Goal: Check status: Check status

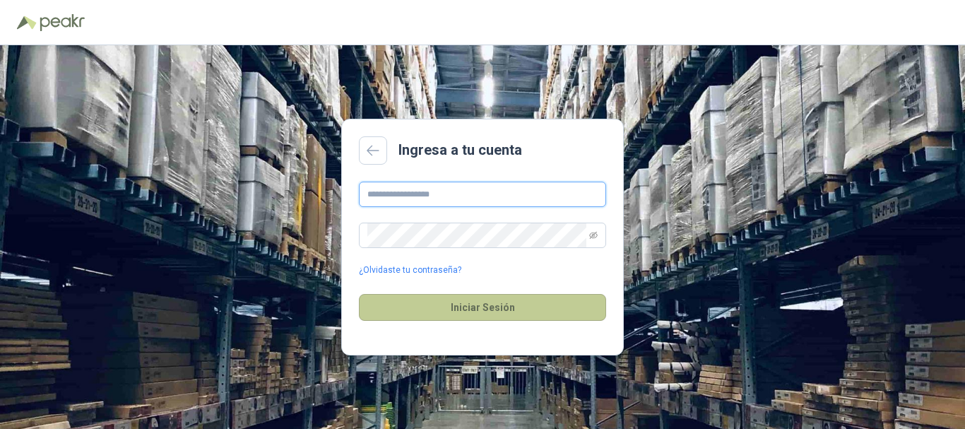
type input "**********"
click at [399, 297] on button "Iniciar Sesión" at bounding box center [482, 307] width 247 height 27
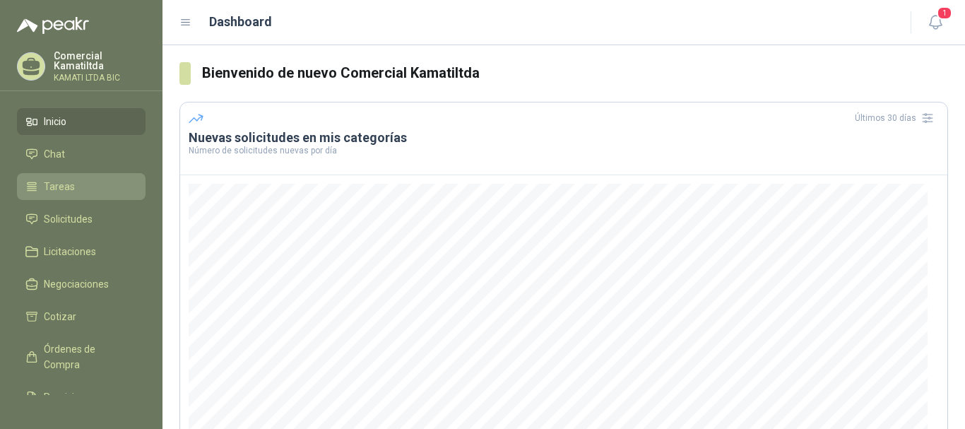
click at [114, 184] on li "Tareas" at bounding box center [81, 187] width 112 height 16
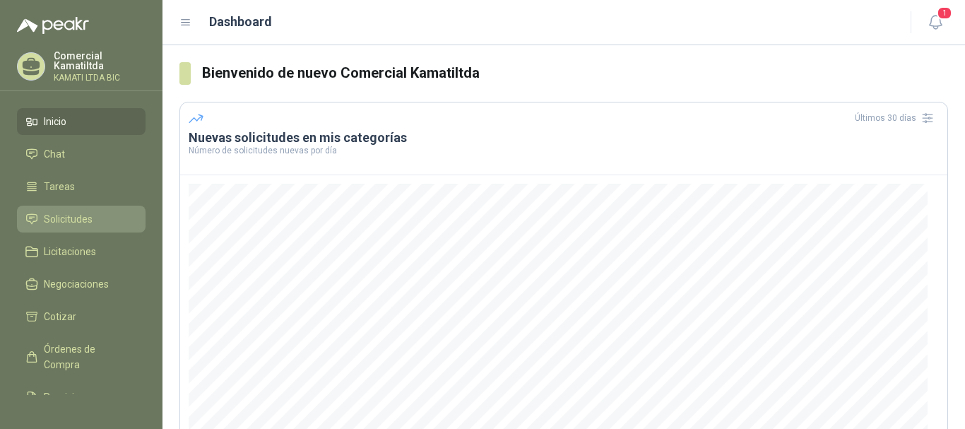
click at [99, 210] on link "Solicitudes" at bounding box center [81, 219] width 129 height 27
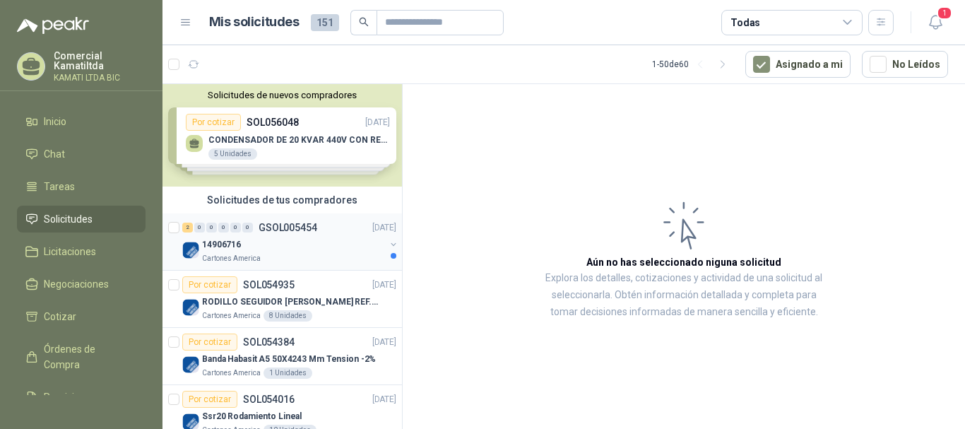
click at [312, 242] on div "14906716" at bounding box center [293, 244] width 183 height 17
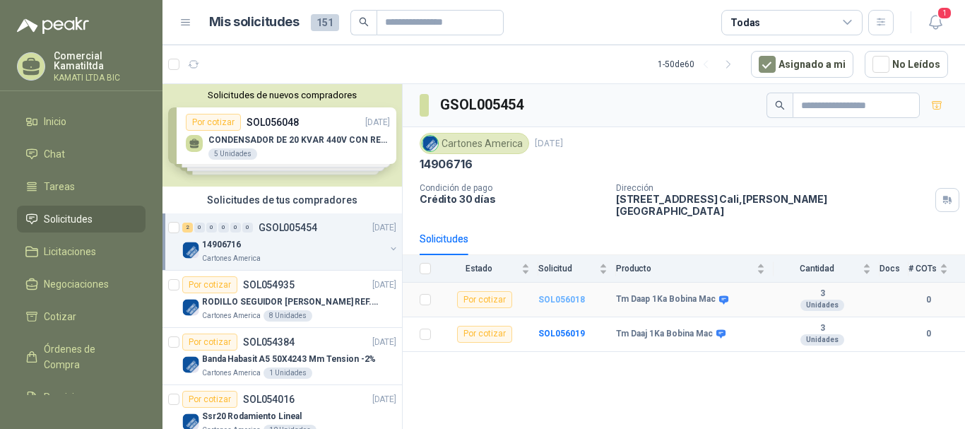
click at [566, 295] on b "SOL056018" at bounding box center [561, 300] width 47 height 10
